Goal: Transaction & Acquisition: Purchase product/service

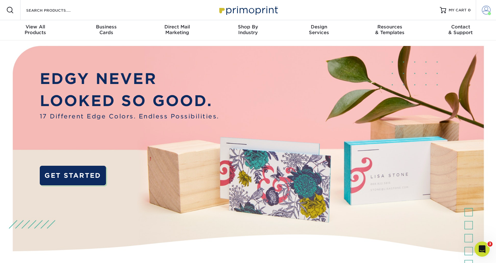
click at [484, 13] on span at bounding box center [485, 10] width 9 height 9
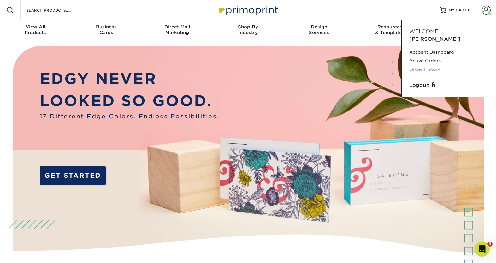
click at [440, 65] on link "Order History" at bounding box center [448, 69] width 79 height 9
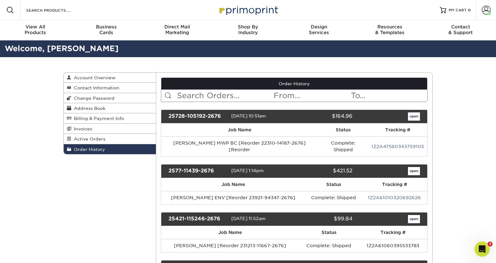
click at [180, 93] on input "text" at bounding box center [224, 96] width 97 height 12
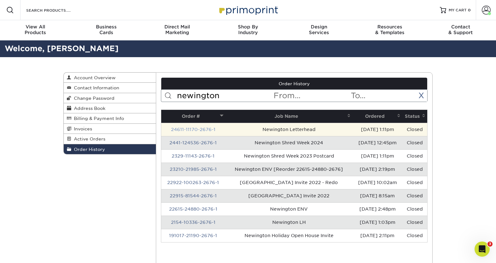
type input "newington"
click at [197, 130] on link "24611-11170-2676-1" at bounding box center [193, 129] width 44 height 5
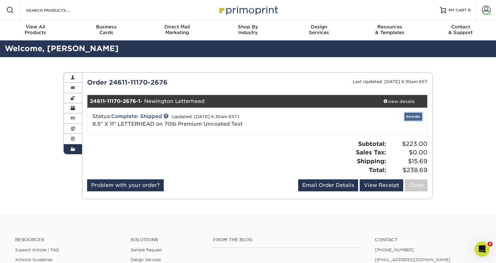
click at [410, 118] on link "Reorder" at bounding box center [413, 117] width 18 height 8
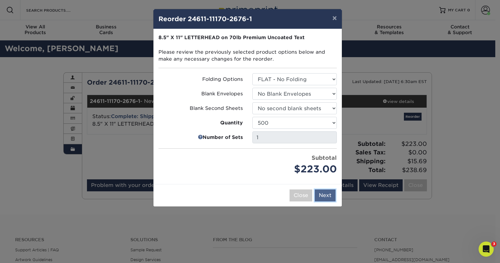
click at [329, 195] on button "Next" at bounding box center [325, 195] width 21 height 12
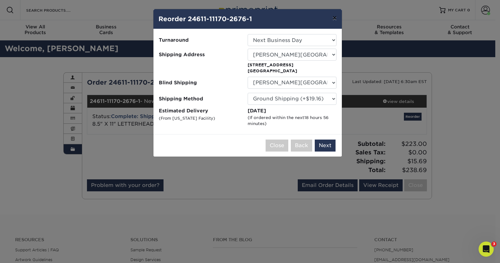
drag, startPoint x: 335, startPoint y: 17, endPoint x: 263, endPoint y: 43, distance: 76.2
click at [335, 18] on button "×" at bounding box center [335, 18] width 15 height 18
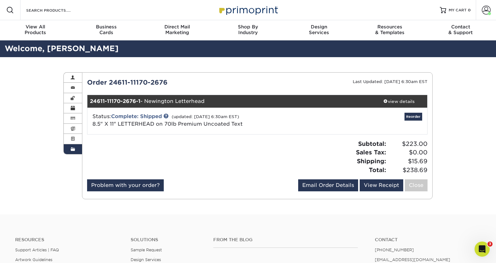
drag, startPoint x: 393, startPoint y: 101, endPoint x: 382, endPoint y: 108, distance: 13.3
click at [393, 101] on div "view details" at bounding box center [398, 101] width 57 height 6
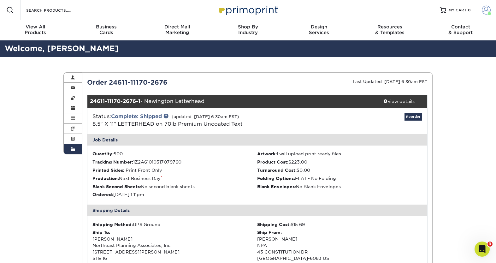
click at [486, 6] on span at bounding box center [485, 10] width 9 height 9
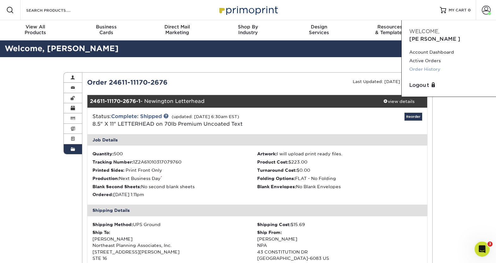
click at [418, 65] on link "Order History" at bounding box center [448, 69] width 79 height 9
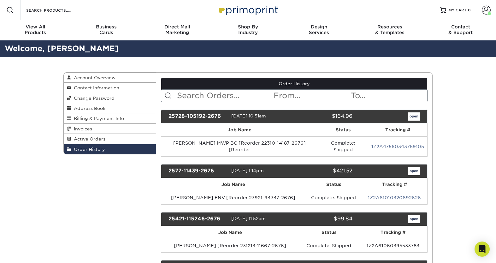
click at [198, 95] on input "text" at bounding box center [224, 96] width 97 height 12
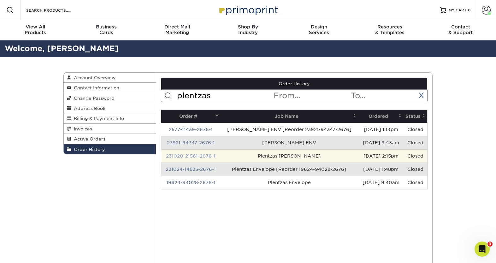
type input "plentzas"
click at [210, 157] on link "231020-21561-2676-1" at bounding box center [190, 155] width 49 height 5
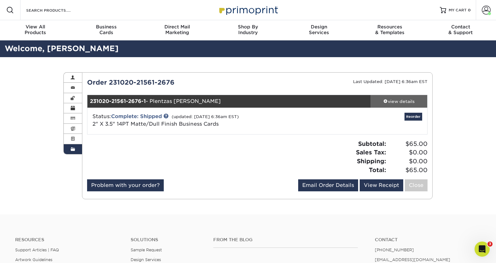
click at [383, 102] on span at bounding box center [385, 101] width 4 height 4
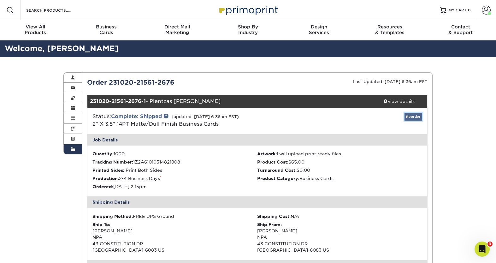
click at [412, 117] on link "Reorder" at bounding box center [413, 117] width 18 height 8
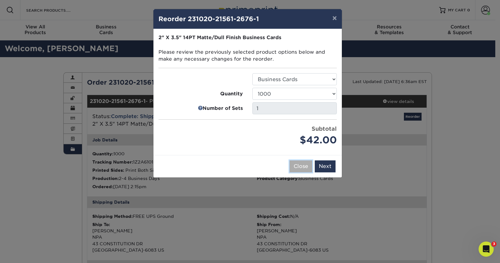
click at [295, 165] on button "Close" at bounding box center [301, 166] width 23 height 12
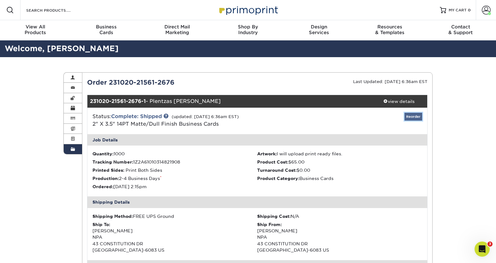
click at [416, 117] on link "Reorder" at bounding box center [413, 117] width 18 height 8
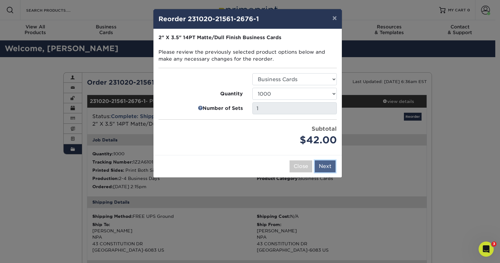
click at [329, 162] on button "Next" at bounding box center [325, 166] width 21 height 12
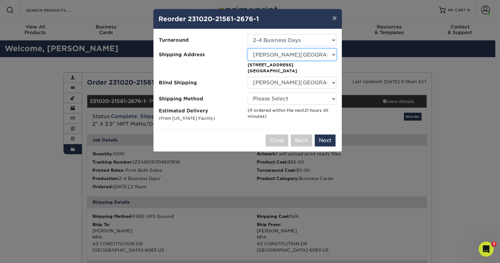
click at [261, 53] on select "Select One 43 Constitution Drive AB Wealth Alex - NPA Guy" at bounding box center [292, 55] width 89 height 12
select select "63356"
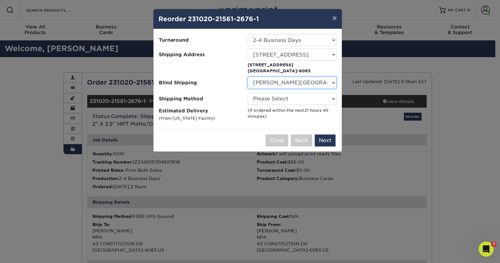
click at [274, 82] on select "No Blind Shipping 43 Constitution Drive AB Wealth Antosca" at bounding box center [292, 83] width 89 height 12
select select "63356"
click at [248, 77] on select "No Blind Shipping 43 Constitution Drive AB Wealth Antosca" at bounding box center [292, 83] width 89 height 12
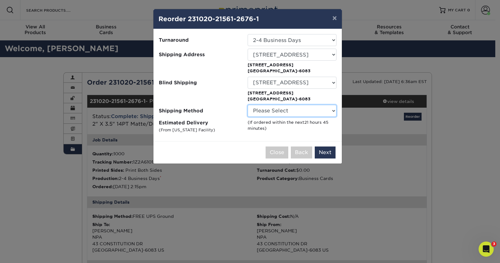
click at [265, 111] on select "Please Select Ground Shipping (+$8.96) 3 Day Shipping Service (+$20.04) 2 Day A…" at bounding box center [292, 111] width 89 height 12
select select "03"
click at [248, 105] on select "Please Select Ground Shipping (+$8.96) 3 Day Shipping Service (+$20.04) 2 Day A…" at bounding box center [292, 111] width 89 height 12
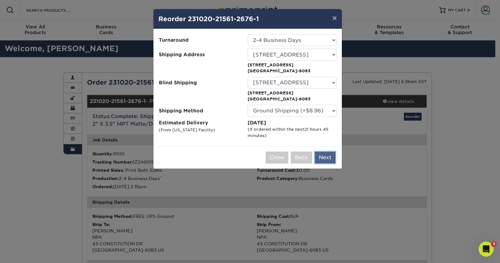
click at [328, 158] on button "Next" at bounding box center [325, 157] width 21 height 12
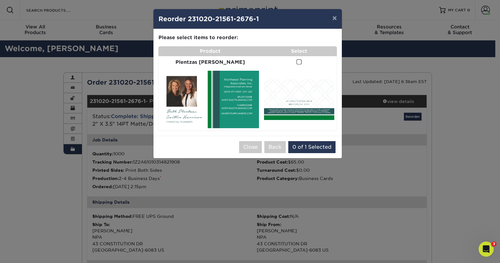
click at [297, 60] on span at bounding box center [299, 62] width 5 height 6
click at [0, 0] on input "checkbox" at bounding box center [0, 0] width 0 height 0
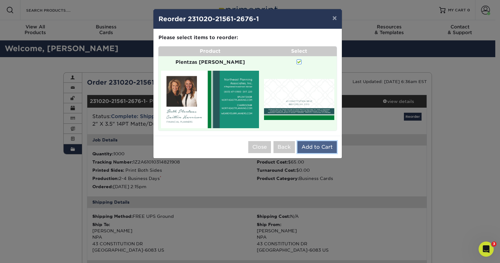
click at [316, 141] on button "Add to Cart" at bounding box center [317, 147] width 39 height 12
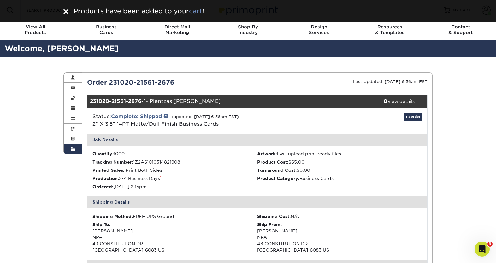
click at [194, 11] on u "cart" at bounding box center [195, 11] width 13 height 8
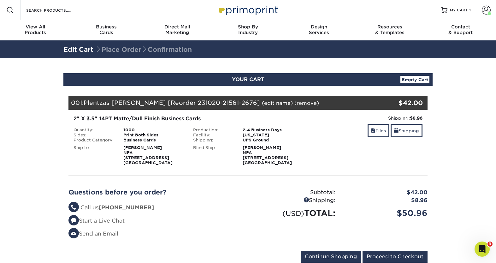
click at [174, 129] on div "1000" at bounding box center [154, 129] width 70 height 5
click at [159, 137] on div "Business Cards" at bounding box center [154, 139] width 70 height 5
click at [373, 128] on link "Files" at bounding box center [378, 131] width 22 height 14
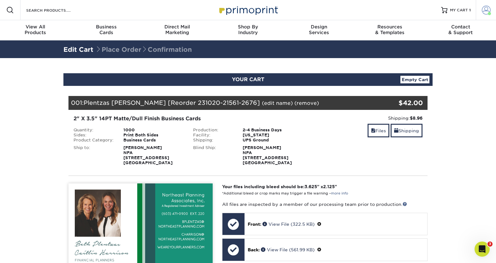
click at [483, 10] on span at bounding box center [485, 10] width 9 height 9
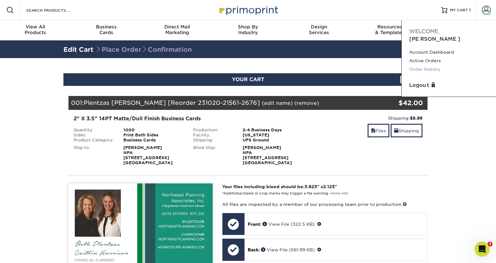
click at [425, 65] on link "Order History" at bounding box center [448, 69] width 79 height 9
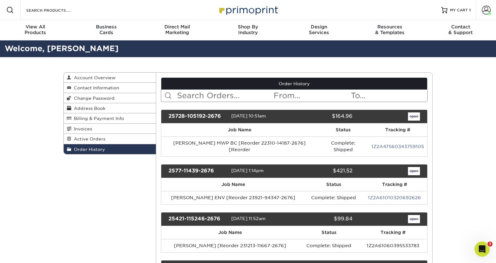
click at [233, 98] on input "text" at bounding box center [224, 96] width 97 height 12
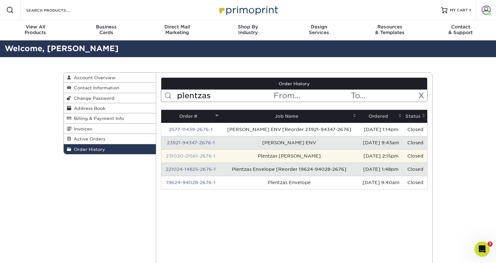
type input "plentzas"
click at [191, 155] on link "231020-21561-2676-1" at bounding box center [190, 155] width 49 height 5
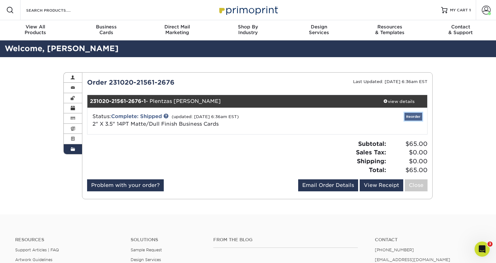
click at [405, 116] on link "Reorder" at bounding box center [413, 117] width 18 height 8
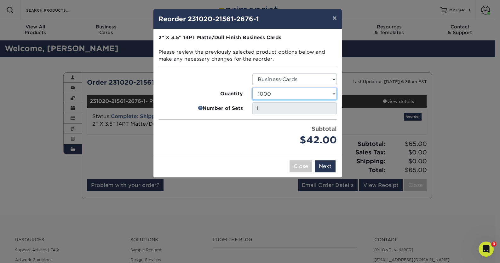
click at [260, 91] on select "100 250 500 1000 2500 5000 7500 10000 15000 20000 25000 30000 35000 40000 45000…" at bounding box center [295, 94] width 84 height 12
click at [253, 88] on select "100 250 500 1000 2500 5000 7500 10000 15000 20000 25000 30000 35000 40000 45000…" at bounding box center [295, 94] width 84 height 12
click at [297, 97] on select "100 250 500 1000 2500 5000 7500 10000 15000 20000 25000 30000 35000 40000 45000…" at bounding box center [295, 94] width 84 height 12
select select "6237a36b-b046-4ef6-8fed-6cb9c22a5ece"
click at [253, 88] on select "100 250 500 1000 2500 5000 7500 10000 15000 20000 25000 30000 35000 40000 45000…" at bounding box center [295, 94] width 84 height 12
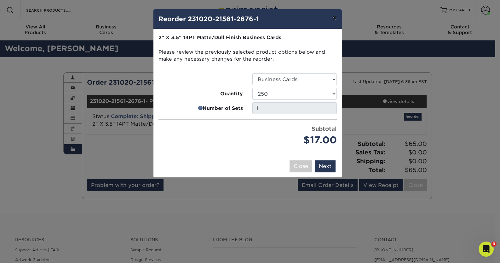
drag, startPoint x: 334, startPoint y: 18, endPoint x: 256, endPoint y: 21, distance: 78.9
click at [334, 18] on button "×" at bounding box center [335, 18] width 15 height 18
